Goal: Task Accomplishment & Management: Complete application form

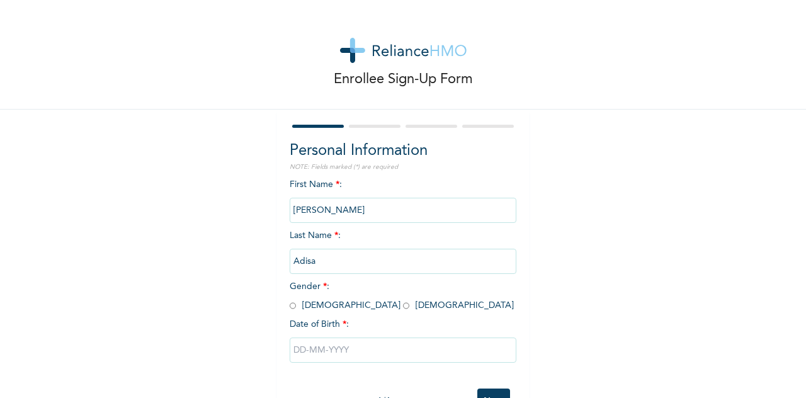
scroll to position [47, 0]
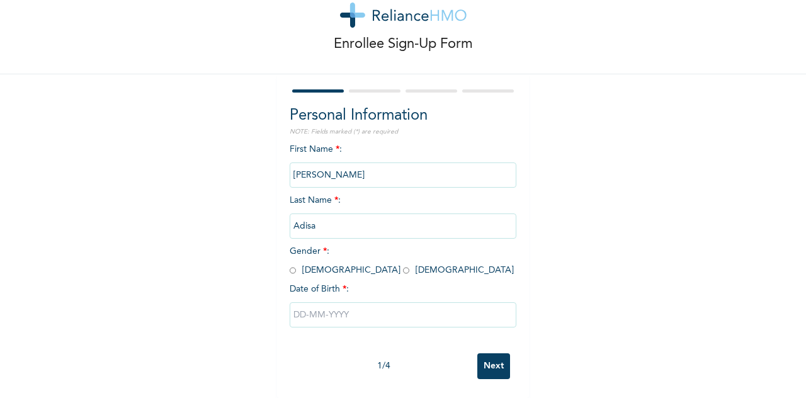
click at [306, 259] on span "Gender * : [DEMOGRAPHIC_DATA] [DEMOGRAPHIC_DATA]" at bounding box center [402, 261] width 224 height 28
click at [292, 261] on span "Gender * : [DEMOGRAPHIC_DATA] [DEMOGRAPHIC_DATA]" at bounding box center [402, 261] width 224 height 28
click at [290, 264] on input "radio" at bounding box center [293, 270] width 6 height 12
radio input "true"
click at [327, 317] on input "text" at bounding box center [403, 314] width 227 height 25
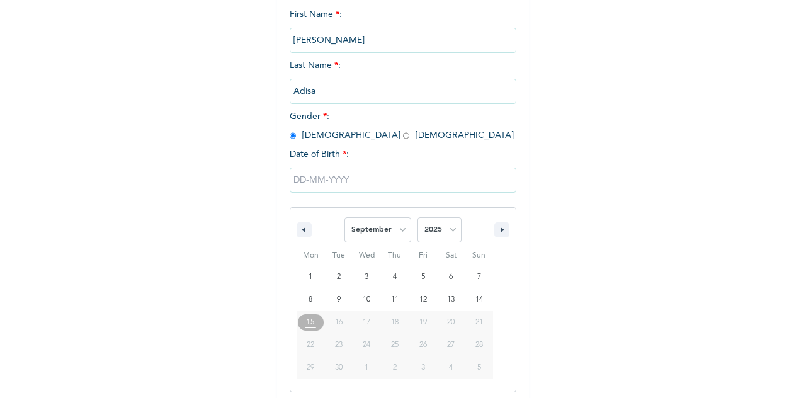
scroll to position [175, 0]
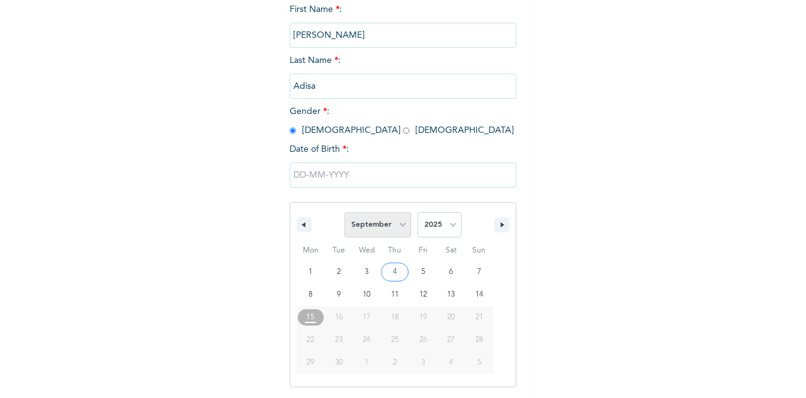
click at [384, 235] on select "January February March April May June July August September October November De…" at bounding box center [377, 224] width 67 height 25
select select "1"
click at [344, 213] on select "January February March April May June July August September October November De…" at bounding box center [377, 224] width 67 height 25
click at [435, 234] on select "2025 2024 2023 2022 2021 2020 2019 2018 2017 2016 2015 2014 2013 2012 2011 2010…" at bounding box center [440, 224] width 44 height 25
select select "2003"
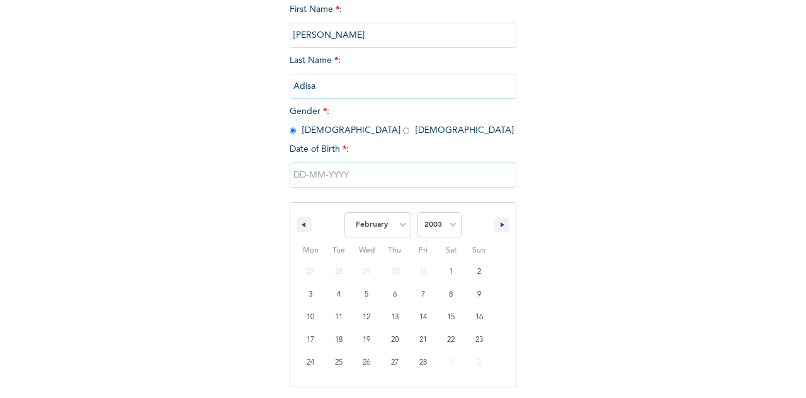
click at [418, 213] on select "2025 2024 2023 2022 2021 2020 2019 2018 2017 2016 2015 2014 2013 2012 2011 2010…" at bounding box center [440, 224] width 44 height 25
type input "[DATE]"
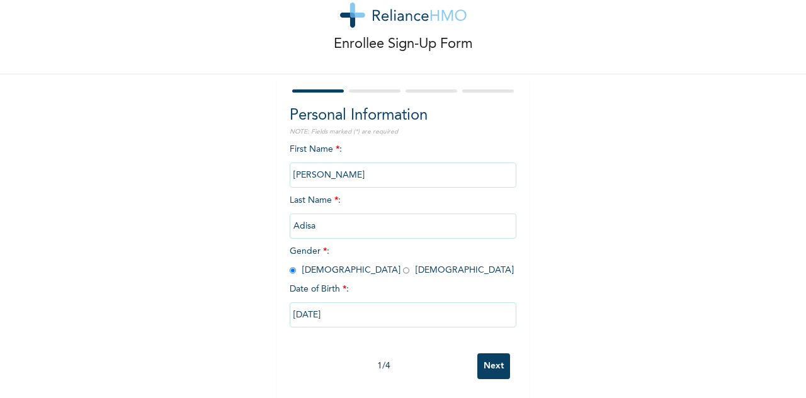
click at [477, 361] on input "Next" at bounding box center [493, 366] width 33 height 26
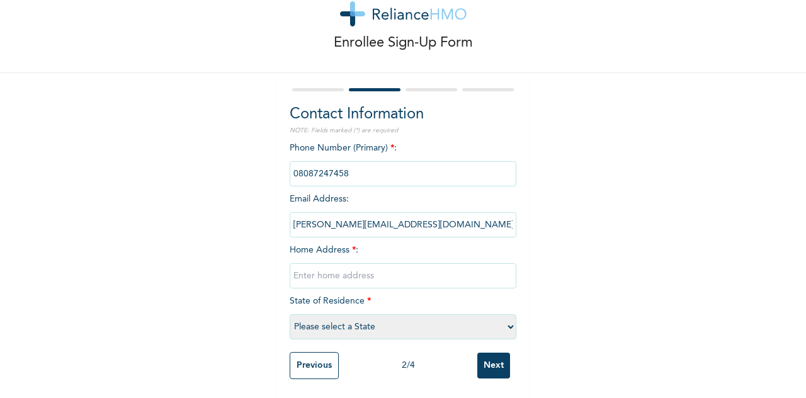
click at [376, 269] on input "text" at bounding box center [403, 275] width 227 height 25
type input "20, Olorunsogo estate, [GEOGRAPHIC_DATA], [GEOGRAPHIC_DATA], [GEOGRAPHIC_DATA],…"
select select "25"
type input "20, Olorunsogo estate, [GEOGRAPHIC_DATA], [GEOGRAPHIC_DATA], [GEOGRAPHIC_DATA],…"
click at [481, 357] on input "Next" at bounding box center [493, 366] width 33 height 26
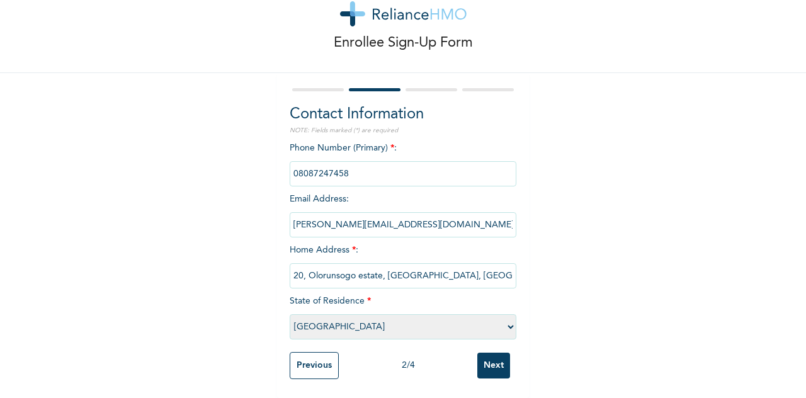
scroll to position [0, 0]
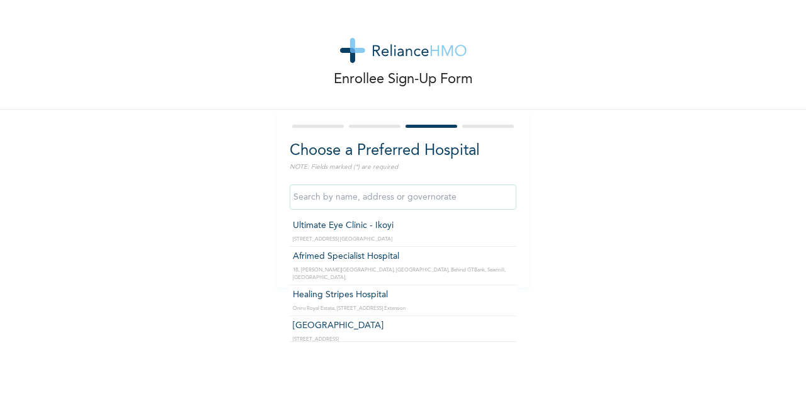
click at [405, 201] on input "text" at bounding box center [403, 197] width 227 height 25
click at [560, 159] on div "Enrollee Sign-Up Form Choose a Preferred Hospital NOTE: Fields marked (*) are r…" at bounding box center [403, 144] width 806 height 288
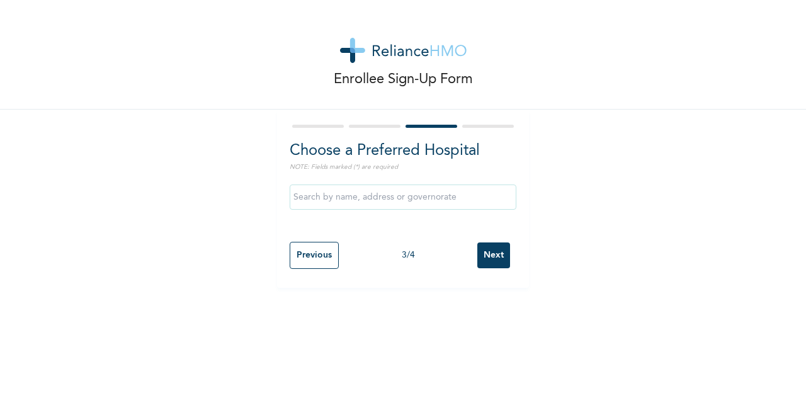
click at [489, 254] on input "Next" at bounding box center [493, 255] width 33 height 26
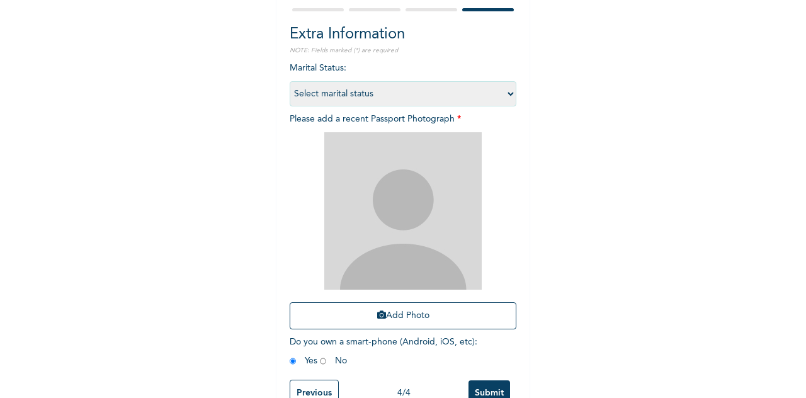
scroll to position [155, 0]
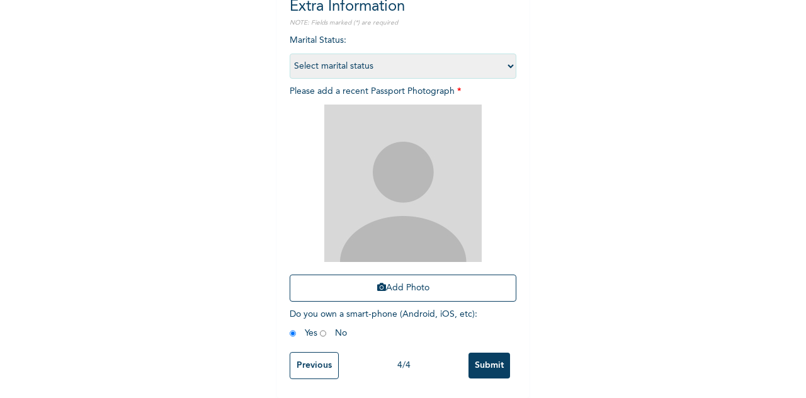
drag, startPoint x: 281, startPoint y: 360, endPoint x: 304, endPoint y: 353, distance: 22.9
click at [304, 353] on div "Extra Information NOTE: Fields marked (*) are required Marital Status : Select …" at bounding box center [403, 181] width 252 height 433
click at [304, 353] on input "Previous" at bounding box center [314, 365] width 49 height 27
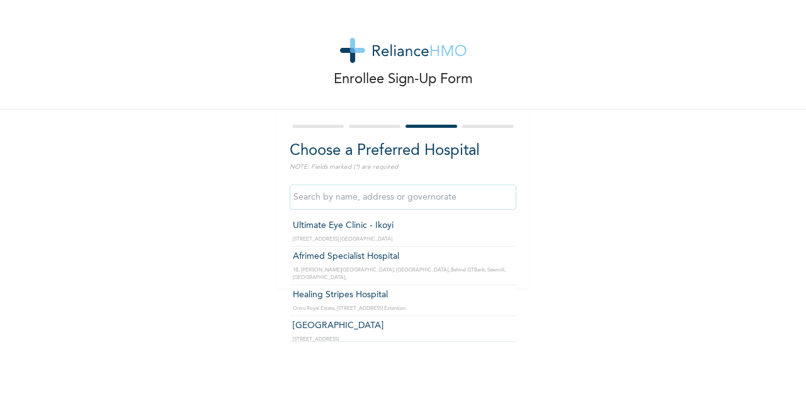
click at [348, 204] on input "text" at bounding box center [403, 197] width 227 height 25
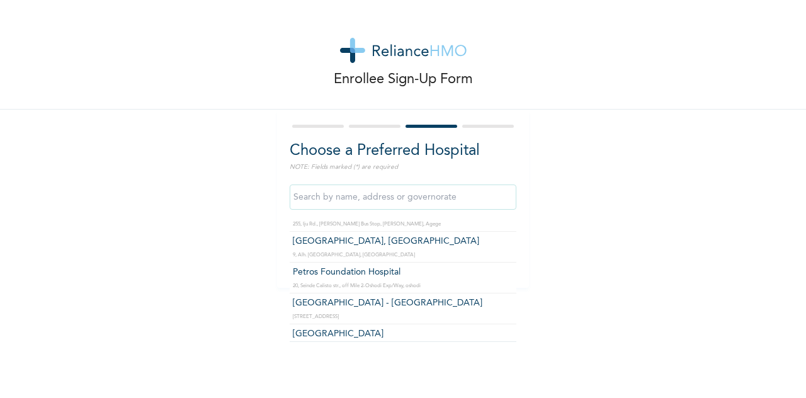
scroll to position [3058, 0]
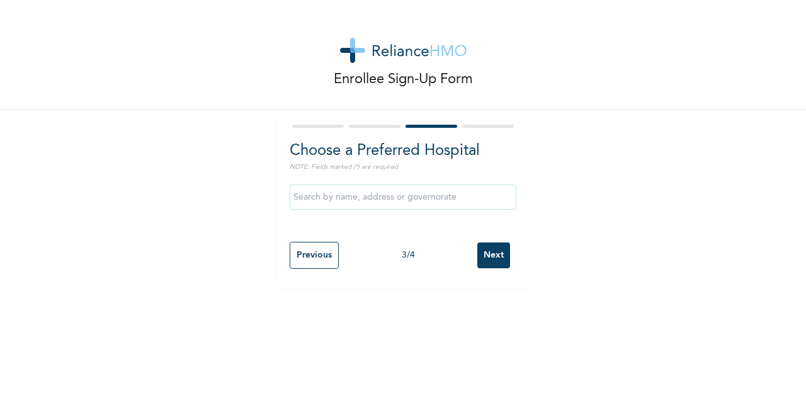
click at [133, 300] on div "Enrollee Sign-Up Form Choose a Preferred Hospital NOTE: Fields marked (*) are r…" at bounding box center [403, 199] width 806 height 398
